Goal: Information Seeking & Learning: Learn about a topic

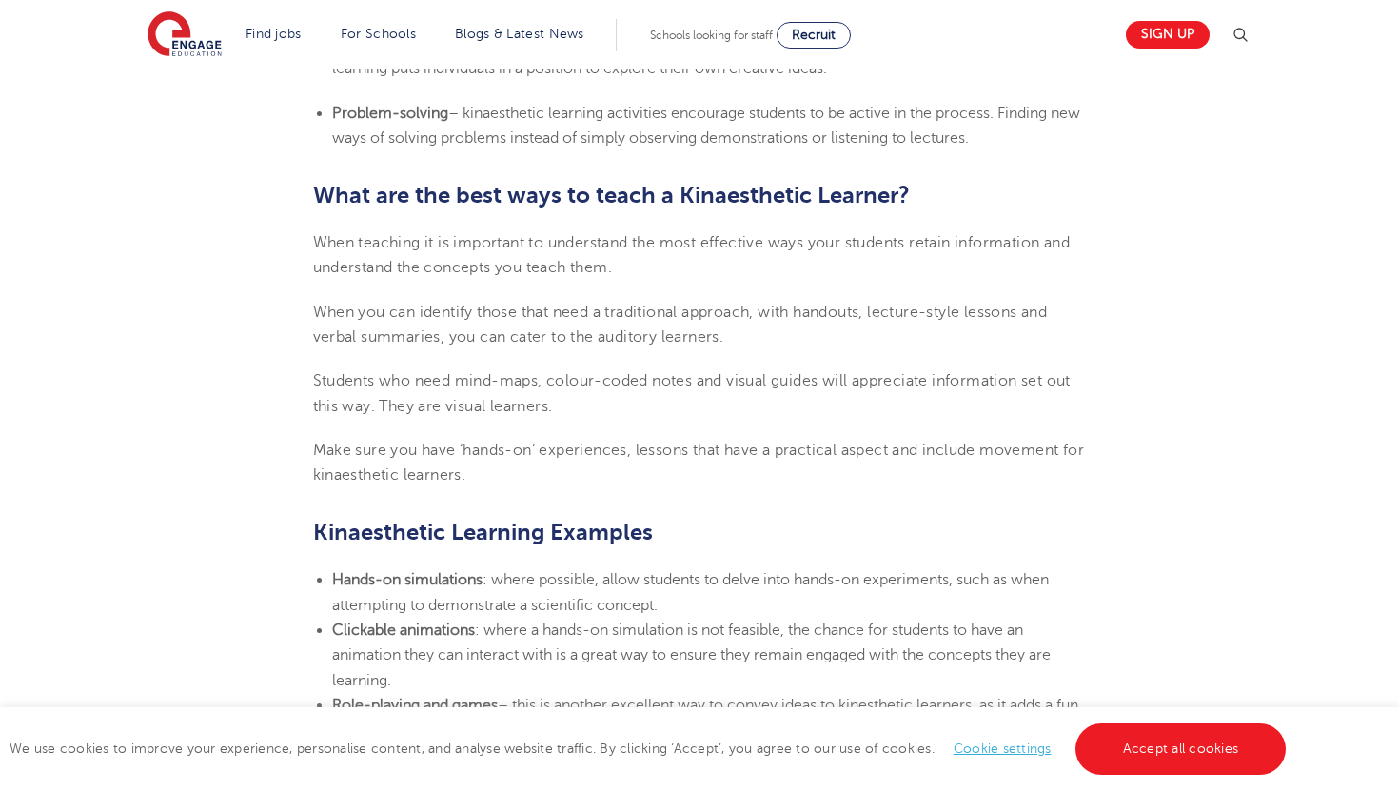
scroll to position [1869, 0]
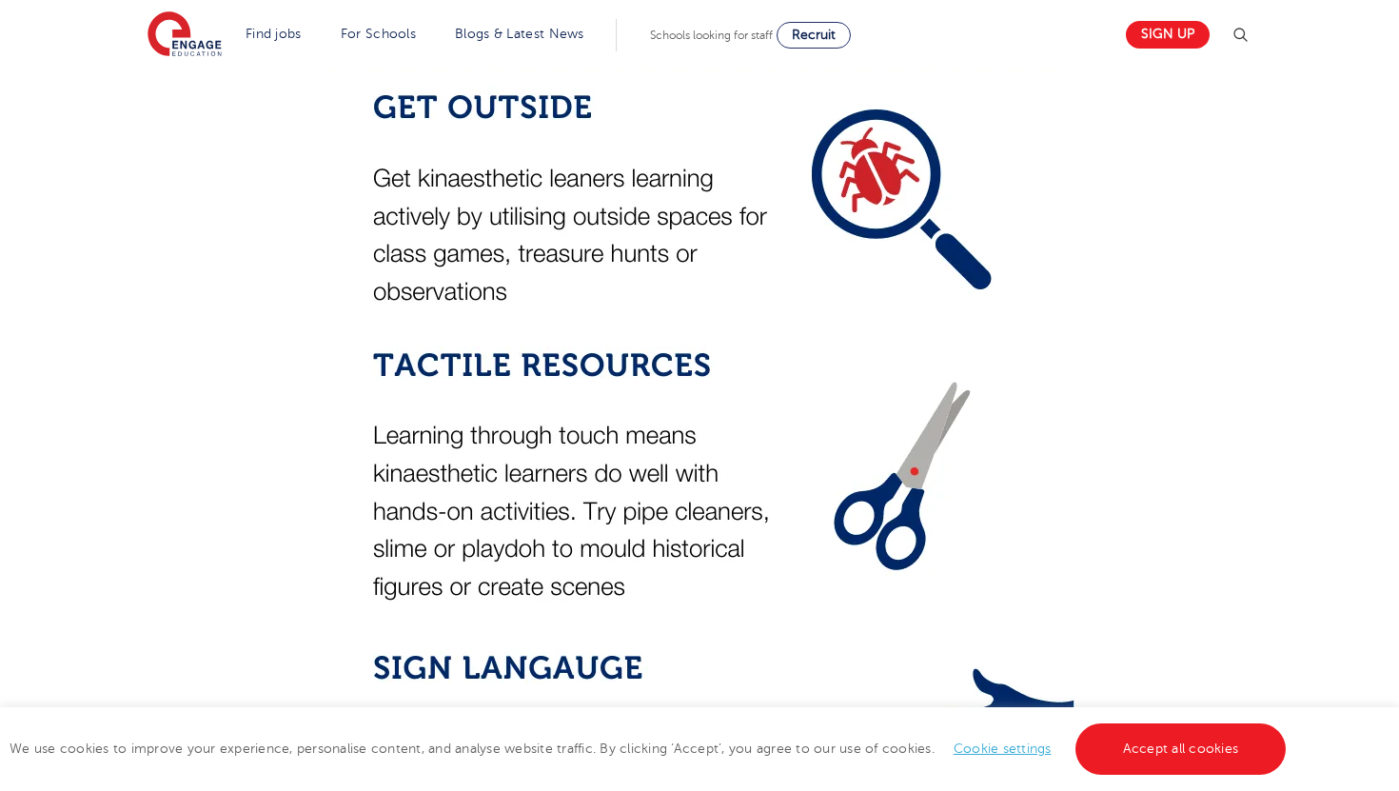
scroll to position [3002, 0]
click at [624, 516] on img at bounding box center [694, 630] width 762 height 1904
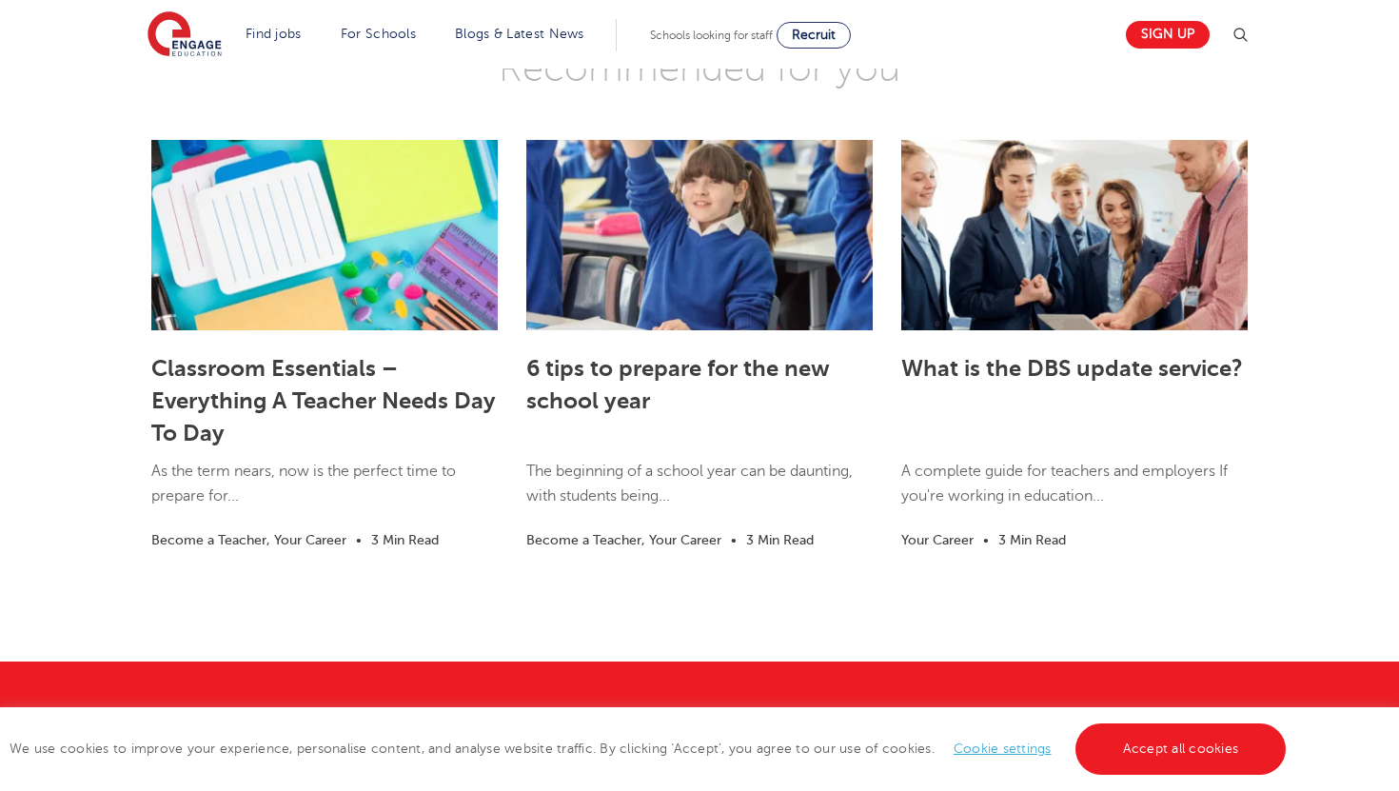
scroll to position [5040, 0]
